Goal: Task Accomplishment & Management: Manage account settings

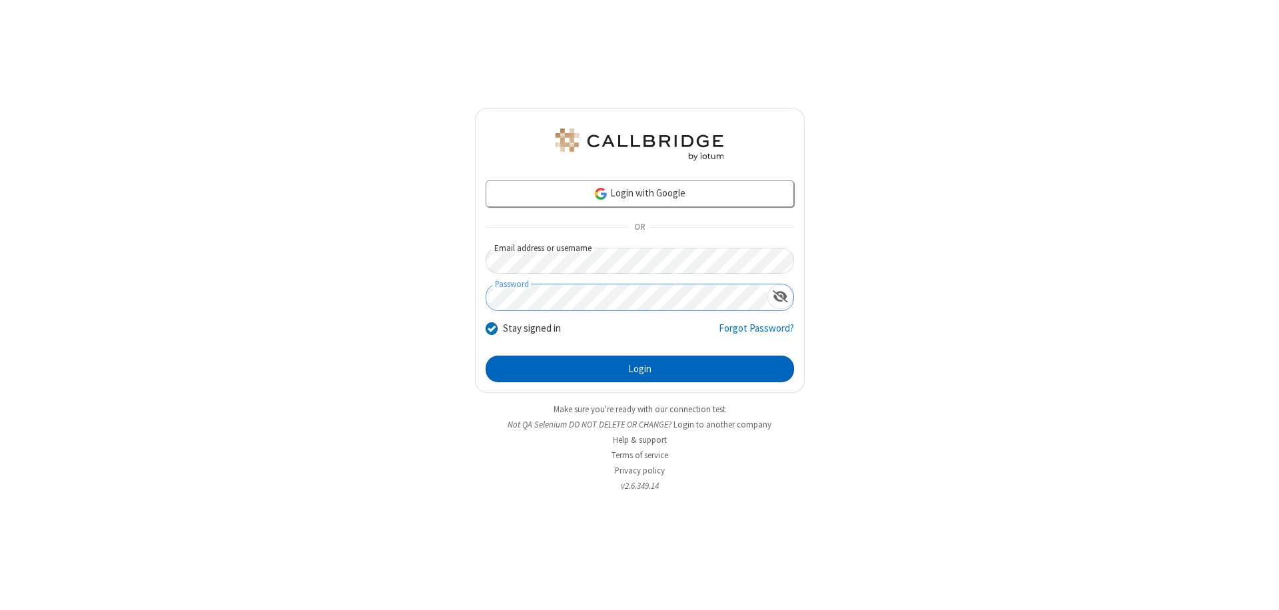
click at [640, 369] on button "Login" at bounding box center [640, 369] width 308 height 27
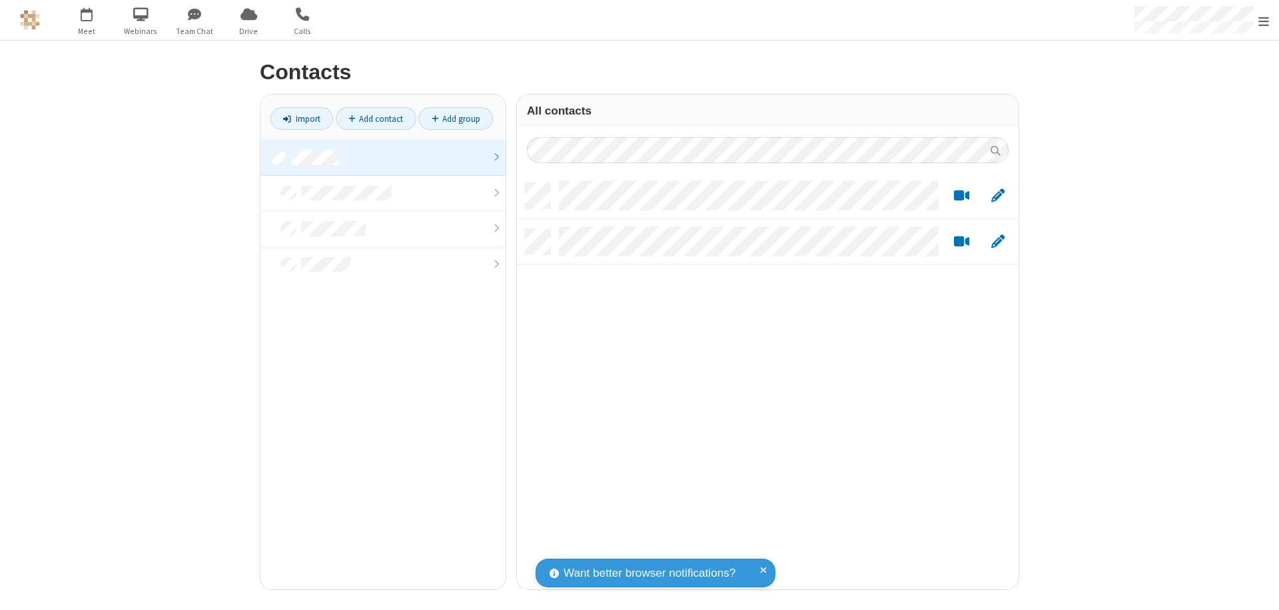
scroll to position [406, 492]
click at [383, 157] on link at bounding box center [383, 158] width 245 height 36
click at [456, 119] on link "Add group" at bounding box center [455, 118] width 75 height 23
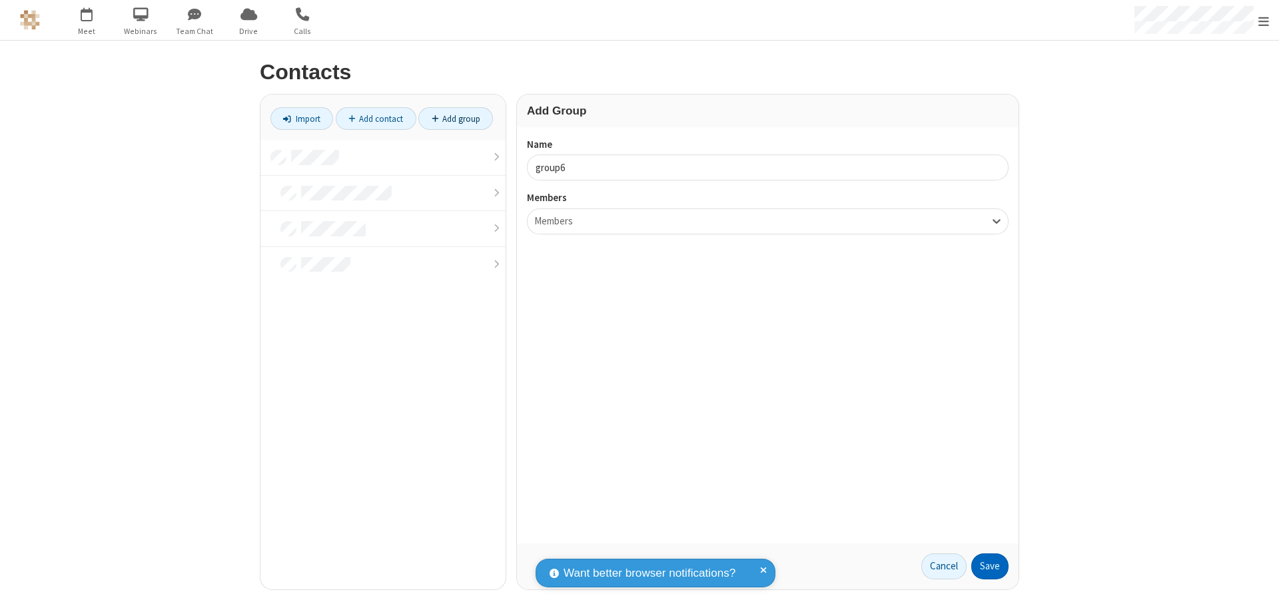
type input "group6"
click at [990, 566] on button "Save" at bounding box center [989, 567] width 37 height 27
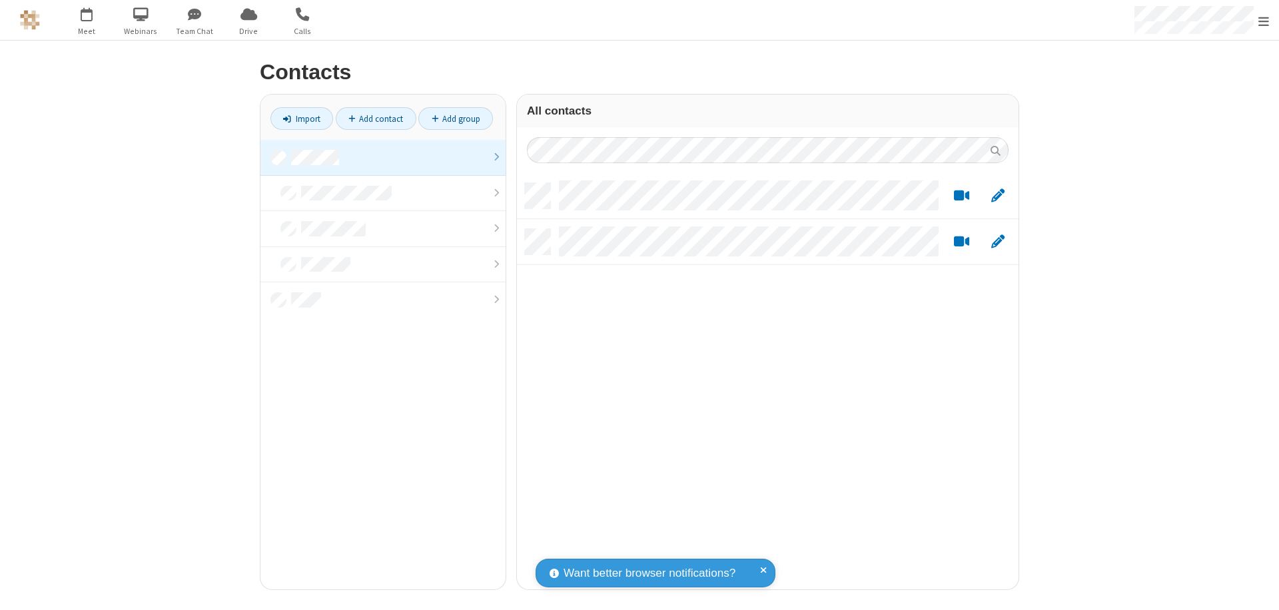
click at [383, 157] on link at bounding box center [383, 158] width 245 height 36
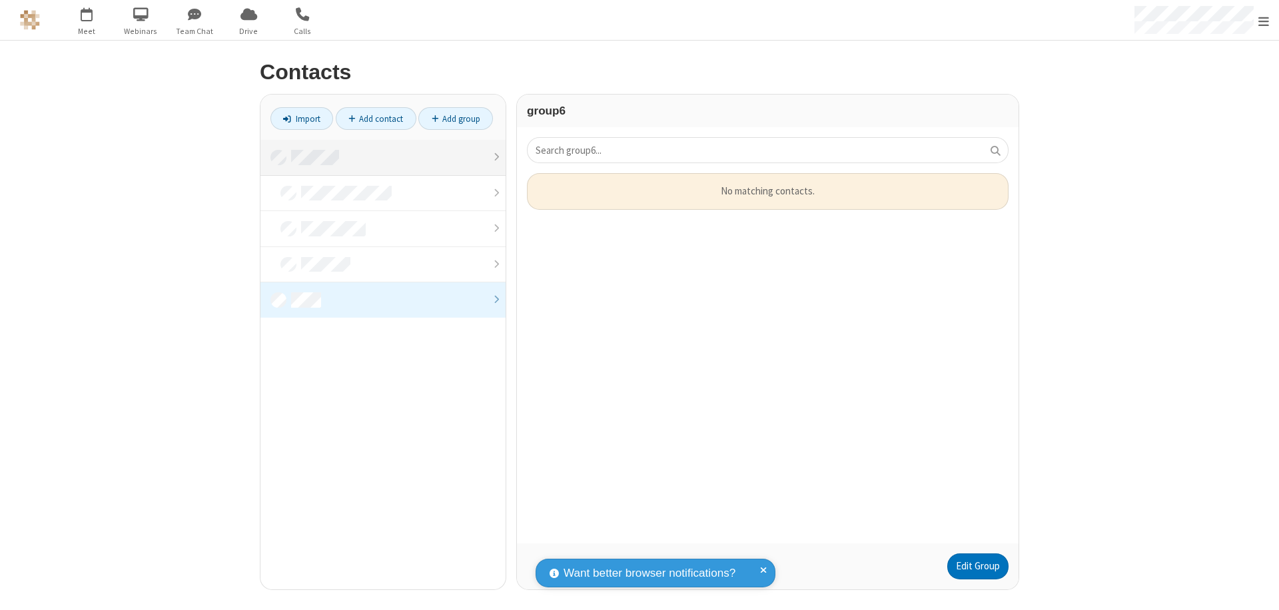
scroll to position [360, 492]
click at [977, 566] on link "Edit Group" at bounding box center [977, 567] width 61 height 27
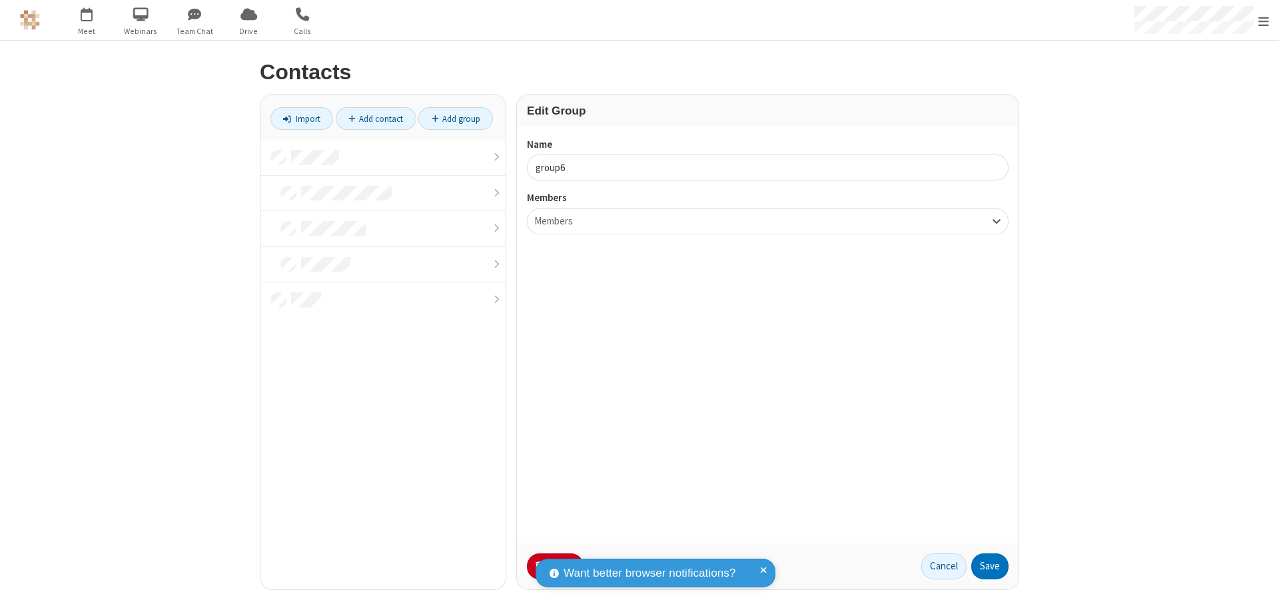
click at [0, 0] on button "No Thanks" at bounding box center [0, 0] width 0 height 0
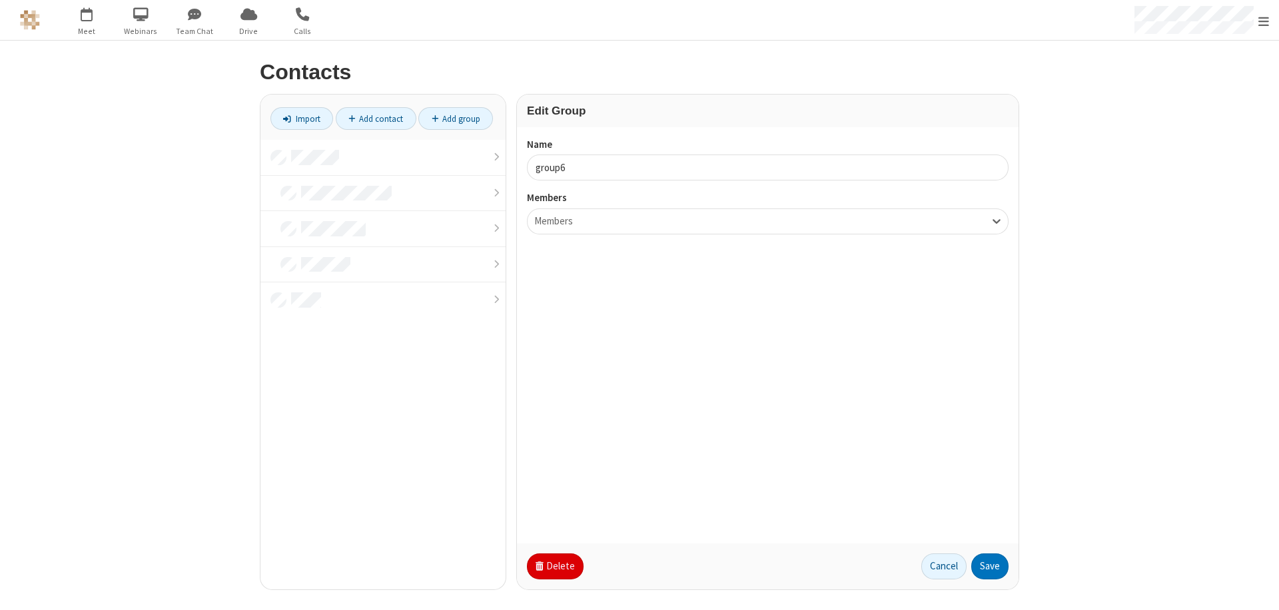
click at [554, 566] on button "Delete" at bounding box center [555, 567] width 57 height 27
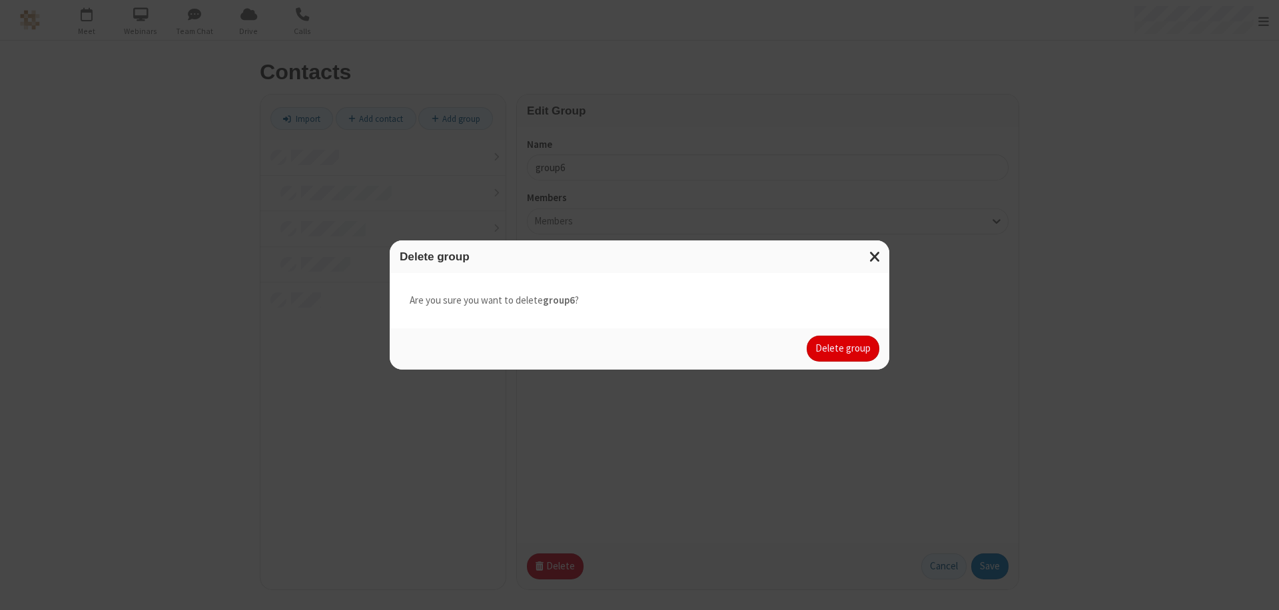
click at [844, 348] on button "Delete group" at bounding box center [843, 349] width 73 height 27
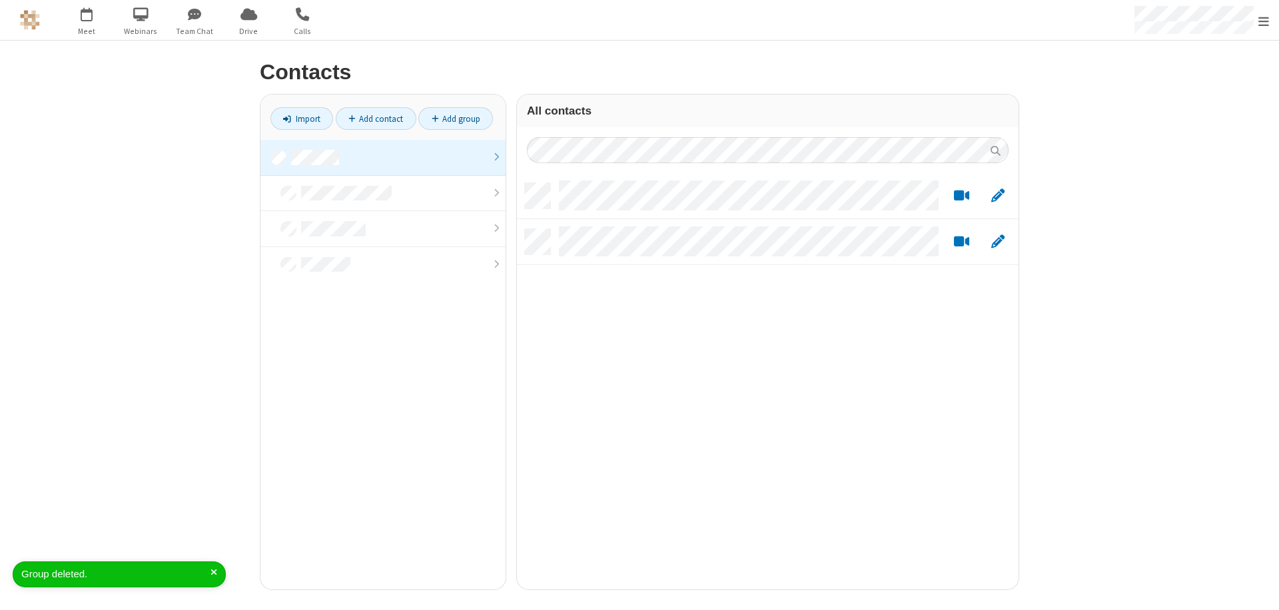
scroll to position [406, 492]
